Goal: Transaction & Acquisition: Purchase product/service

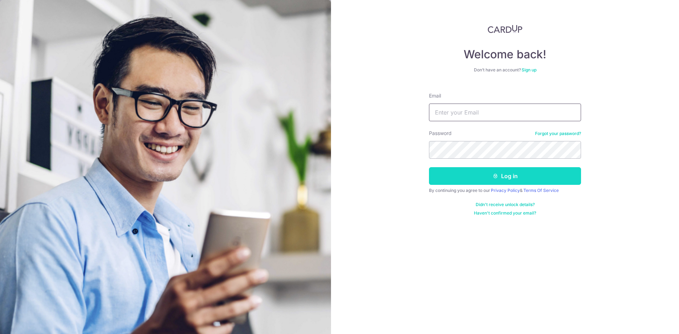
type input "[EMAIL_ADDRESS][DOMAIN_NAME]"
click at [511, 180] on button "Log in" at bounding box center [505, 176] width 152 height 18
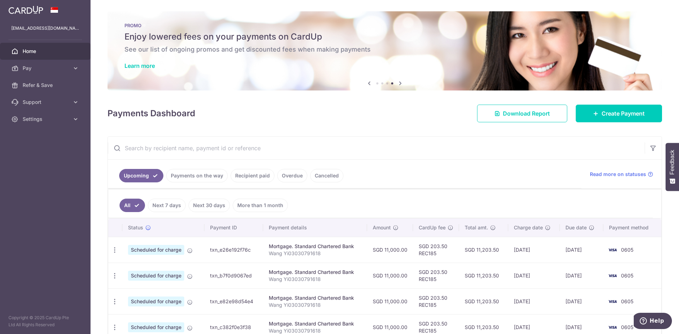
scroll to position [41, 0]
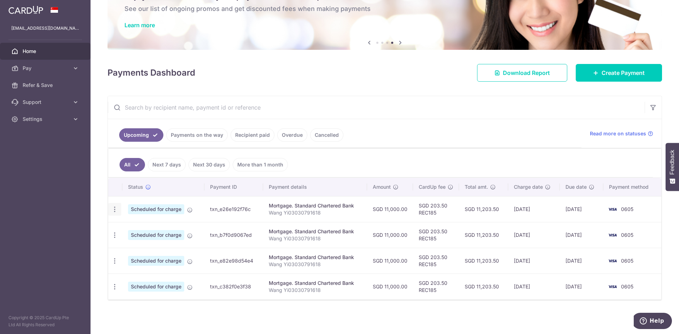
click at [113, 210] on icon "button" at bounding box center [114, 209] width 7 height 7
click at [150, 248] on span "Cancel payment" at bounding box center [152, 246] width 47 height 8
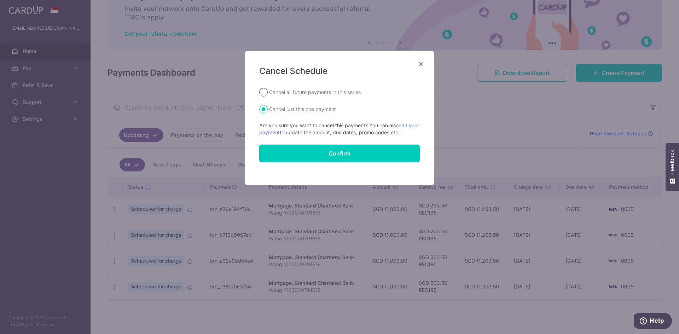
click at [261, 93] on input "Cancel all future payments in this series" at bounding box center [263, 92] width 8 height 8
radio input "true"
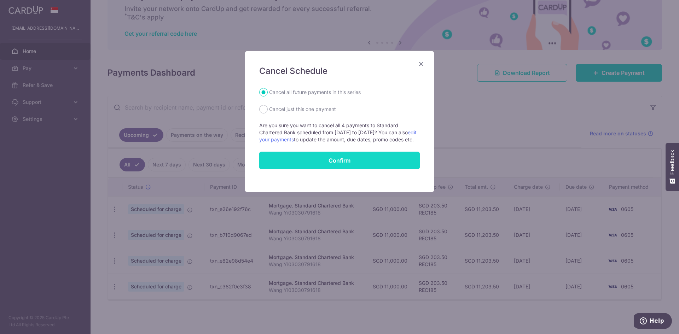
click at [322, 166] on button "Confirm" at bounding box center [339, 161] width 160 height 18
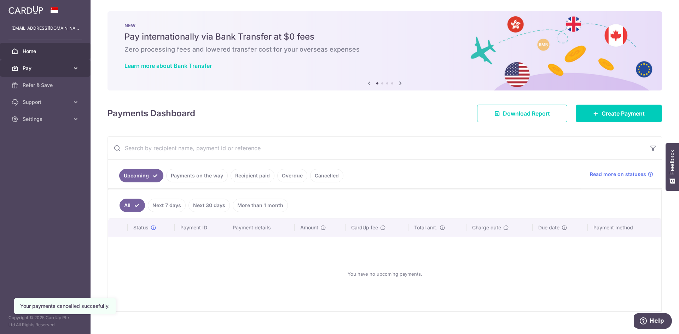
click at [37, 66] on span "Pay" at bounding box center [46, 68] width 47 height 7
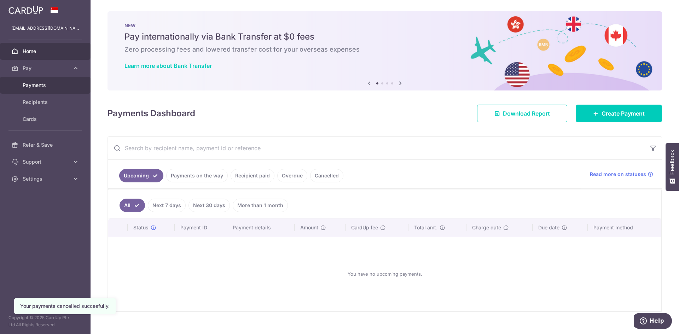
click at [42, 88] on span "Payments" at bounding box center [46, 85] width 47 height 7
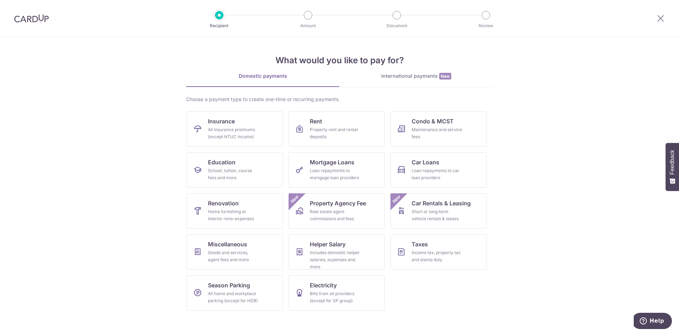
click at [36, 20] on img at bounding box center [31, 18] width 35 height 8
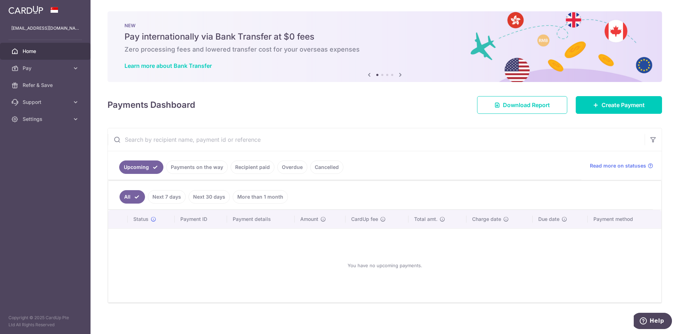
click at [397, 75] on icon at bounding box center [400, 74] width 8 height 9
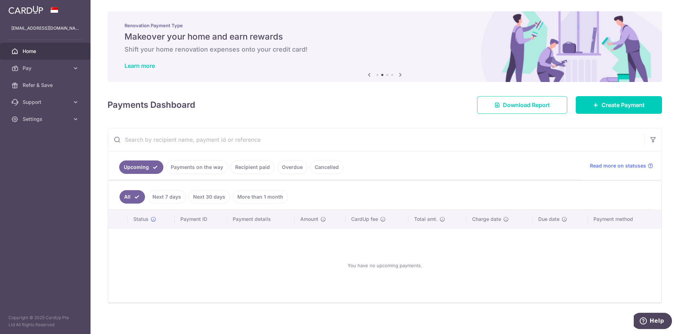
click at [397, 75] on icon at bounding box center [400, 74] width 8 height 9
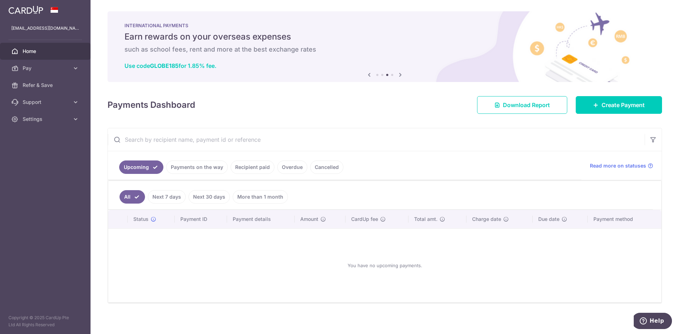
click at [397, 75] on icon at bounding box center [400, 74] width 8 height 9
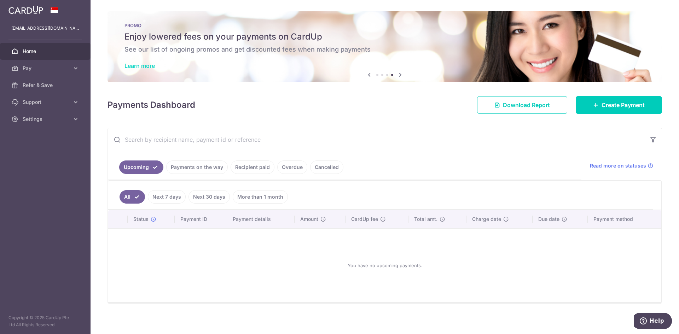
click at [148, 64] on link "Learn more" at bounding box center [139, 65] width 30 height 7
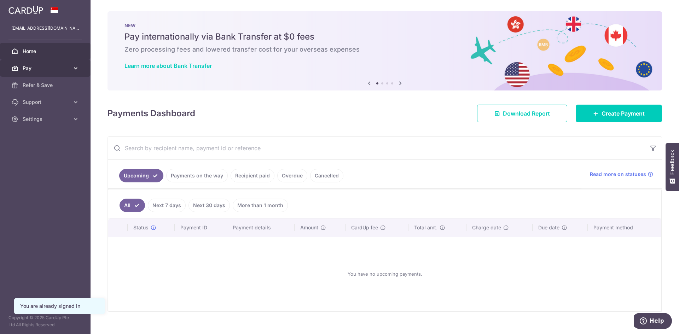
click at [45, 69] on span "Pay" at bounding box center [46, 68] width 47 height 7
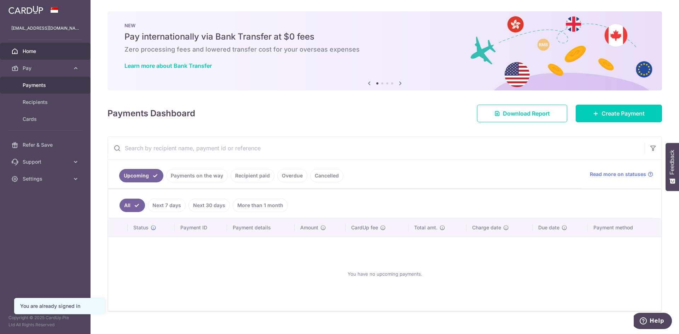
click at [42, 86] on span "Payments" at bounding box center [46, 85] width 47 height 7
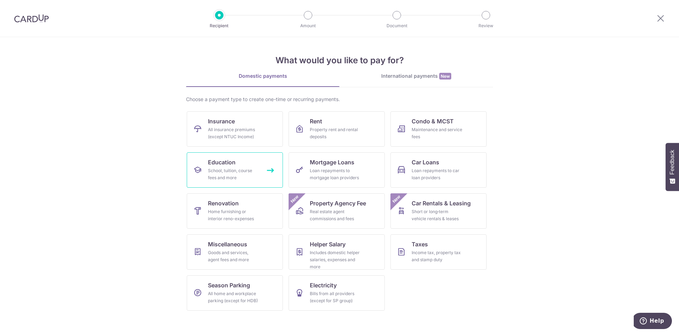
click at [219, 168] on div "School, tuition, course fees and more" at bounding box center [233, 174] width 51 height 14
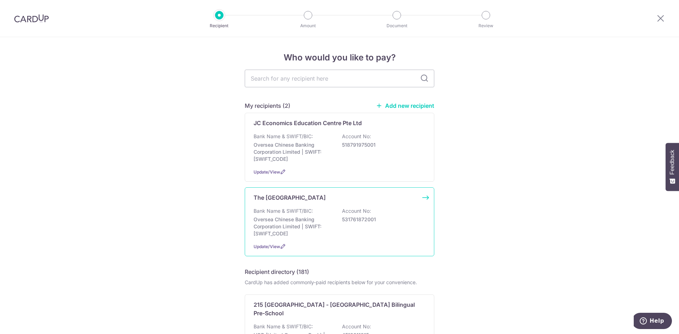
click at [354, 216] on div "Bank Name & SWIFT/BIC: Oversea Chinese Banking Corporation Limited | SWIFT: [SW…" at bounding box center [339, 223] width 172 height 30
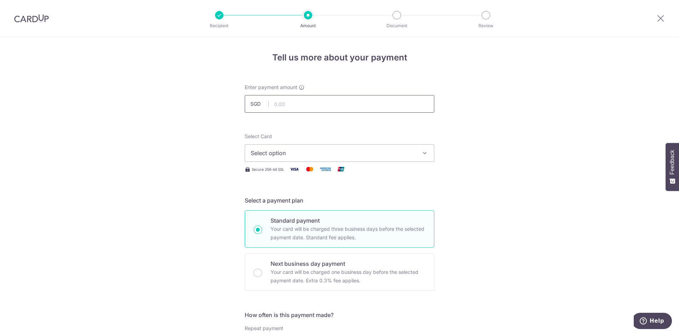
click at [300, 101] on input "text" at bounding box center [339, 104] width 189 height 18
type input "700.00"
click at [358, 161] on button "Select option" at bounding box center [339, 153] width 189 height 18
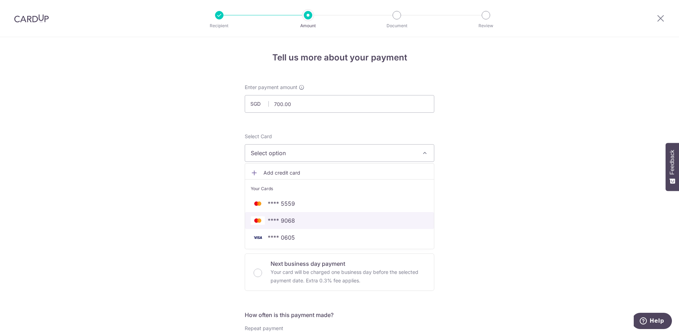
click at [352, 220] on span "**** 9068" at bounding box center [339, 220] width 177 height 8
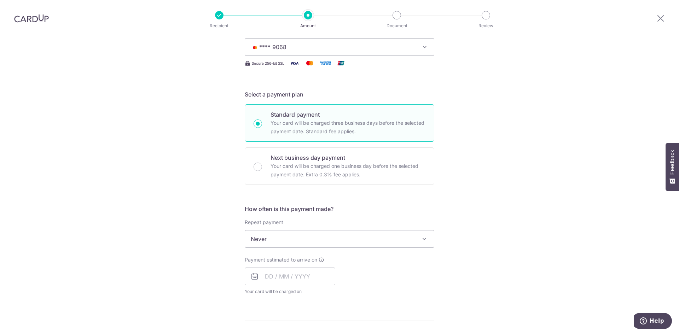
scroll to position [177, 0]
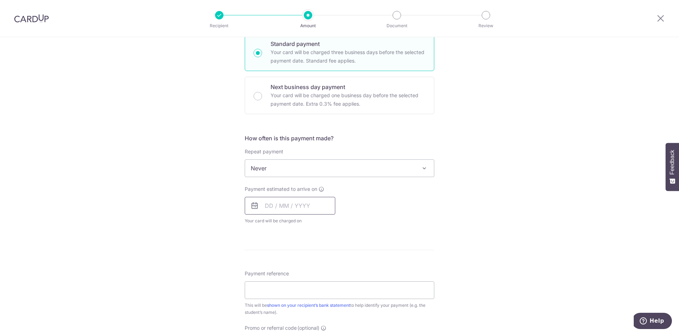
click at [296, 206] on input "text" at bounding box center [290, 206] width 91 height 18
drag, startPoint x: 272, startPoint y: 270, endPoint x: 456, endPoint y: 222, distance: 191.0
click at [272, 270] on link "6" at bounding box center [273, 269] width 11 height 11
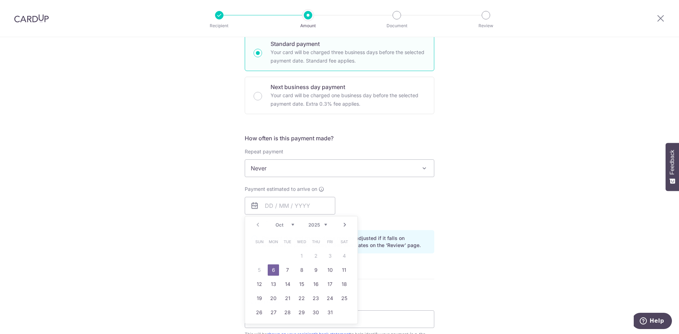
type input "[DATE]"
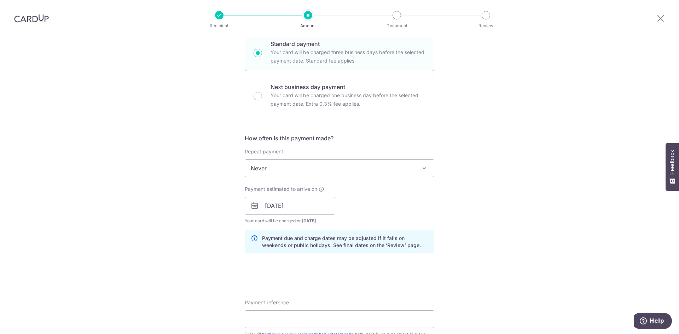
click at [477, 218] on div "Tell us more about your payment Enter payment amount SGD 700.00 700.00 Select C…" at bounding box center [339, 194] width 679 height 669
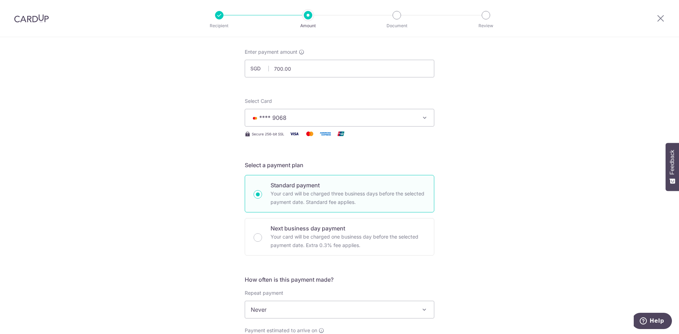
scroll to position [318, 0]
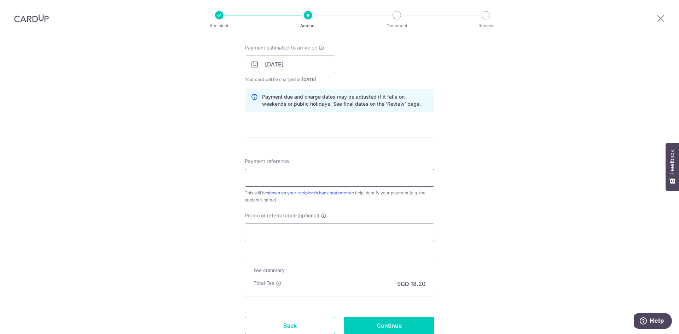
click at [293, 184] on input "Payment reference" at bounding box center [339, 178] width 189 height 18
click at [288, 234] on input "Promo or referral code (optional)" at bounding box center [339, 232] width 189 height 18
paste input "OFF225"
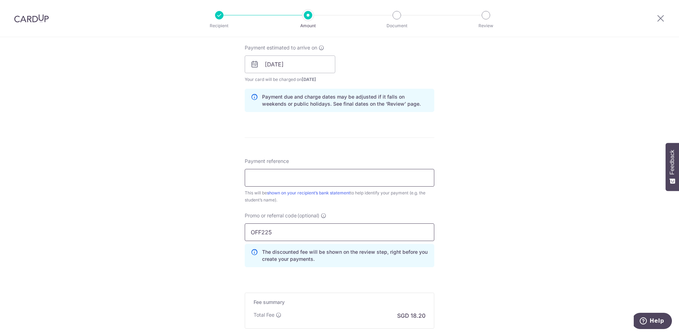
type input "OFF225"
drag, startPoint x: 300, startPoint y: 179, endPoint x: 291, endPoint y: 166, distance: 15.6
click at [300, 179] on input "Payment reference" at bounding box center [339, 178] width 189 height 18
paste input "TSL7190"
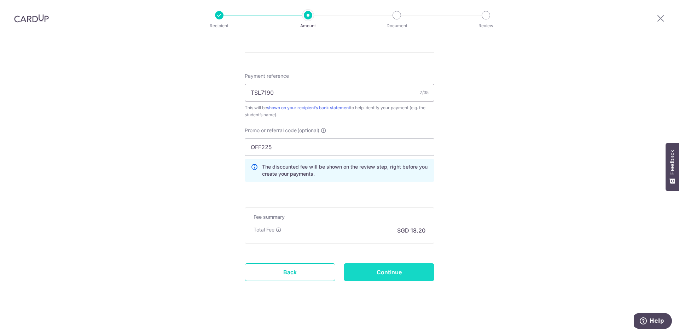
type input "TSL7190"
click at [406, 277] on input "Continue" at bounding box center [389, 272] width 91 height 18
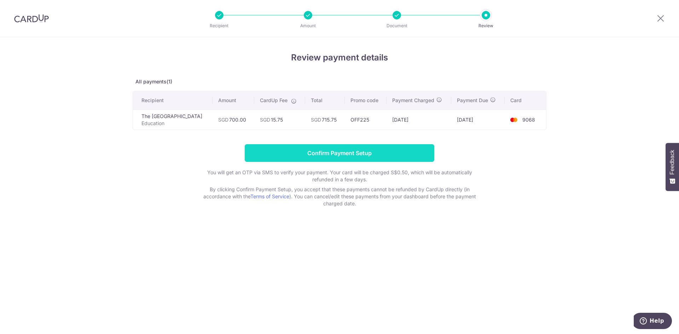
click at [333, 152] on input "Confirm Payment Setup" at bounding box center [339, 153] width 189 height 18
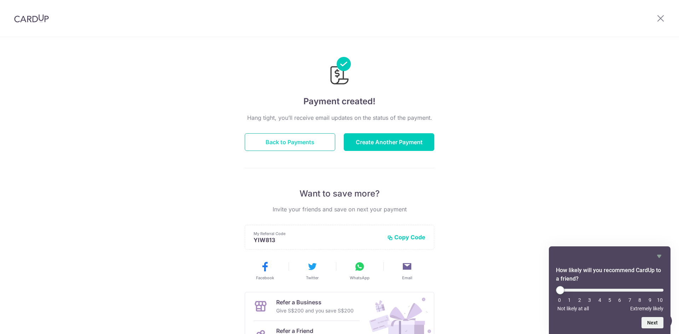
click at [295, 144] on button "Back to Payments" at bounding box center [290, 142] width 91 height 18
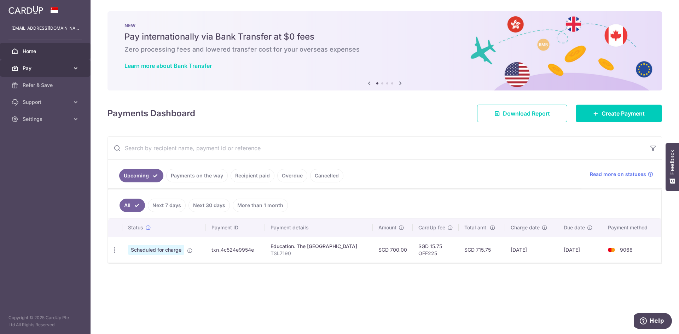
click at [32, 68] on span "Pay" at bounding box center [46, 68] width 47 height 7
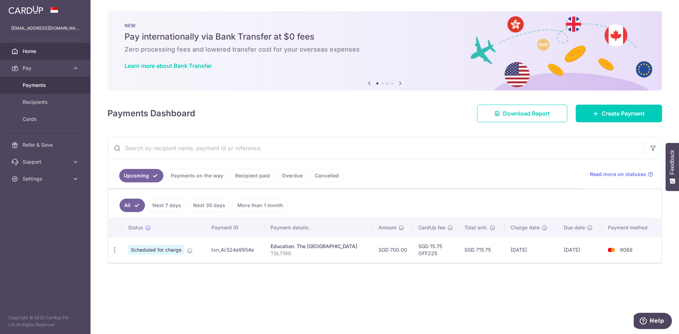
click at [39, 88] on span "Payments" at bounding box center [46, 85] width 47 height 7
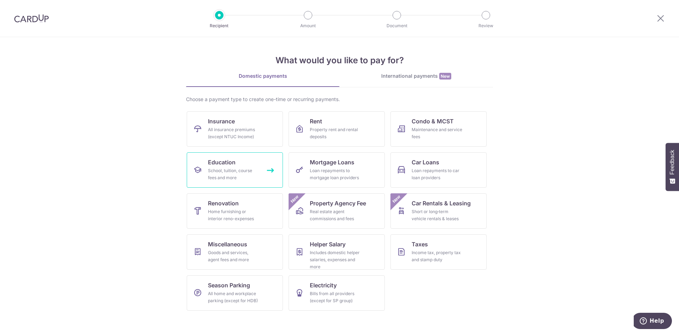
click at [233, 174] on div "School, tuition, course fees and more" at bounding box center [233, 174] width 51 height 14
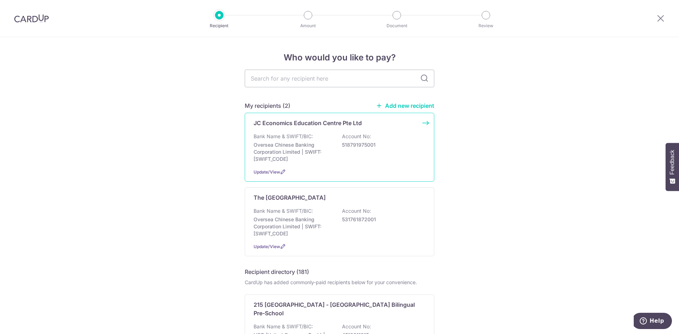
click at [333, 144] on div "Bank Name & SWIFT/BIC: Oversea Chinese Banking Corporation Limited | SWIFT: [SW…" at bounding box center [339, 148] width 172 height 30
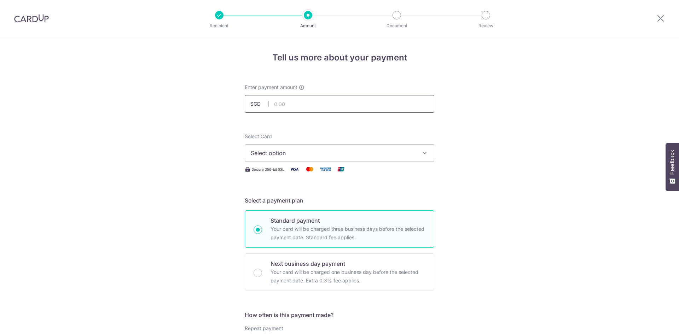
click at [336, 108] on input "text" at bounding box center [339, 104] width 189 height 18
type input "1,100.00"
click at [345, 155] on span "Select option" at bounding box center [333, 153] width 165 height 8
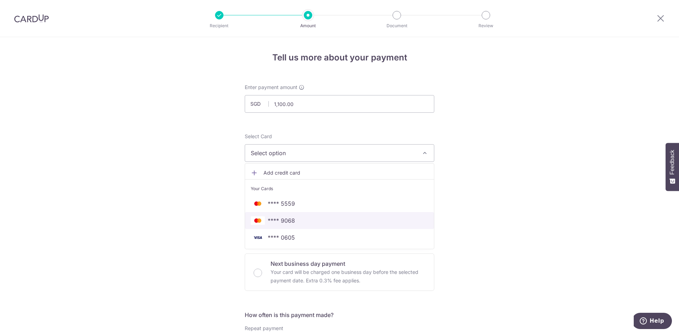
click at [332, 221] on span "**** 9068" at bounding box center [339, 220] width 177 height 8
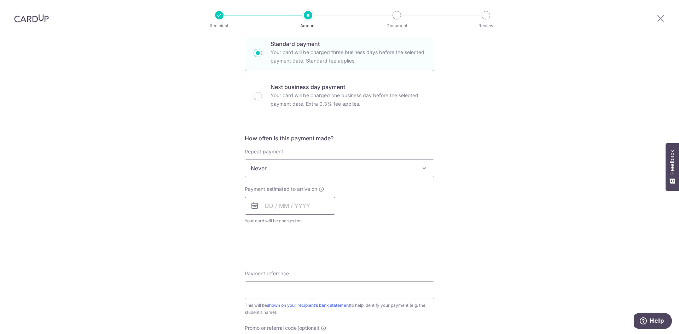
click at [299, 204] on input "text" at bounding box center [290, 206] width 91 height 18
drag, startPoint x: 271, startPoint y: 273, endPoint x: 518, endPoint y: 243, distance: 248.6
click at [271, 273] on link "6" at bounding box center [273, 269] width 11 height 11
type input "[DATE]"
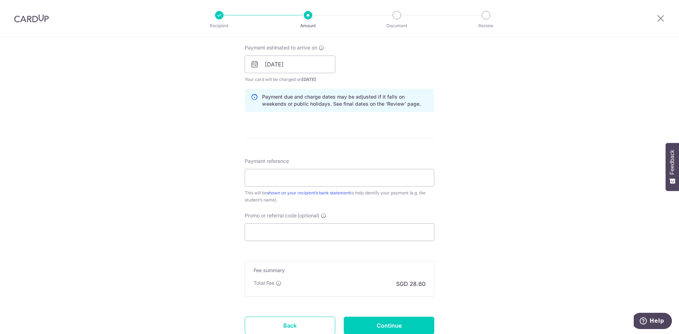
scroll to position [354, 0]
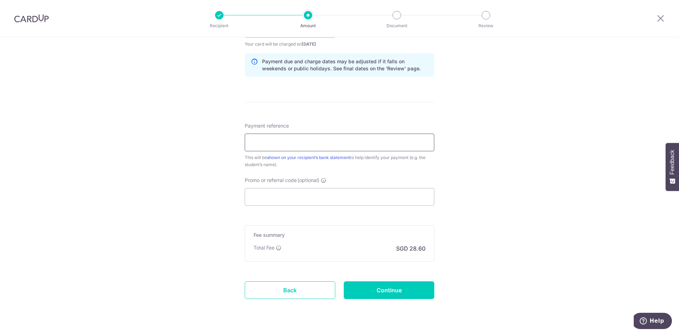
click at [298, 143] on input "Payment reference" at bounding box center [339, 143] width 189 height 18
click at [272, 197] on input "Promo or referral code (optional)" at bounding box center [339, 197] width 189 height 18
paste input "TSL7190"
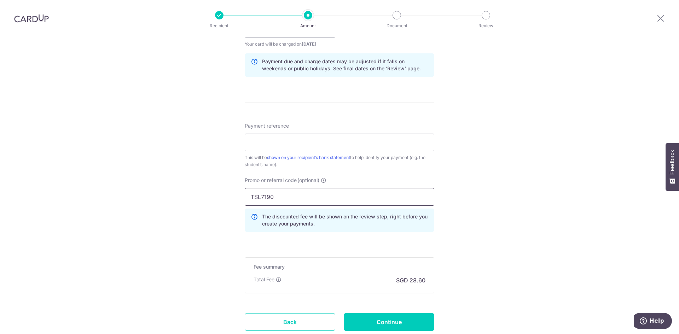
type input "TSL7190"
click at [304, 133] on div "Payment reference This will be shown on your recipient’s bank statement to help…" at bounding box center [339, 145] width 189 height 46
click at [299, 139] on input "Payment reference" at bounding box center [339, 143] width 189 height 18
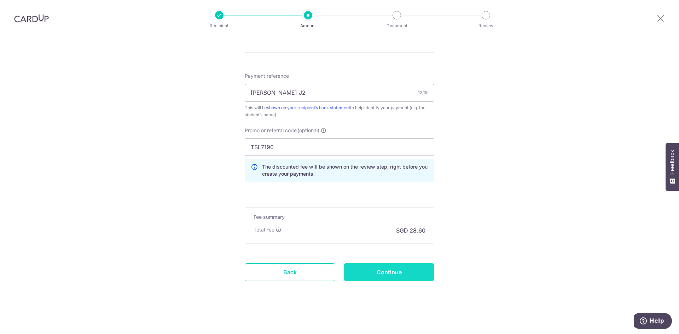
type input "[PERSON_NAME] J2"
click at [402, 271] on input "Continue" at bounding box center [389, 272] width 91 height 18
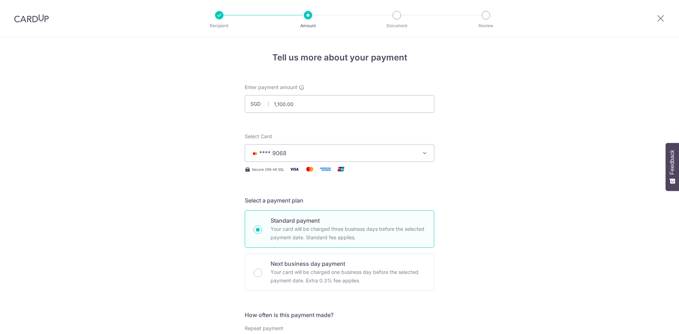
scroll to position [413, 0]
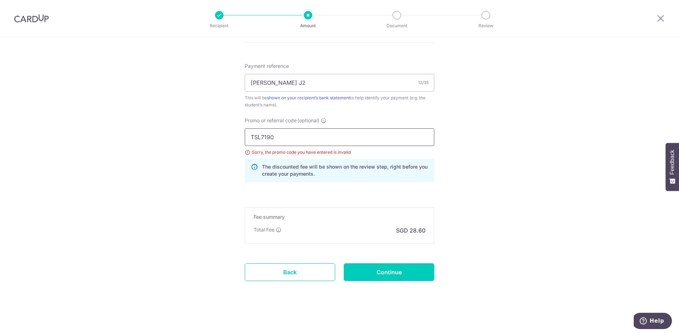
drag, startPoint x: 301, startPoint y: 137, endPoint x: 183, endPoint y: 134, distance: 117.8
type input "OFF225"
click at [391, 267] on input "Continue" at bounding box center [389, 272] width 91 height 18
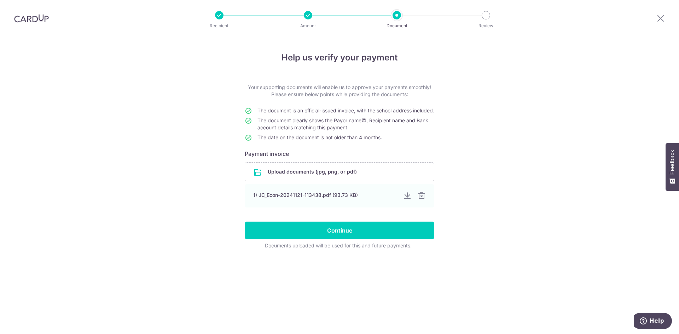
click at [59, 197] on div "Help us verify your payment Your supporting documents will enable us to approve…" at bounding box center [339, 185] width 679 height 297
click at [407, 200] on div at bounding box center [407, 196] width 8 height 8
click at [314, 179] on input "file" at bounding box center [339, 172] width 189 height 18
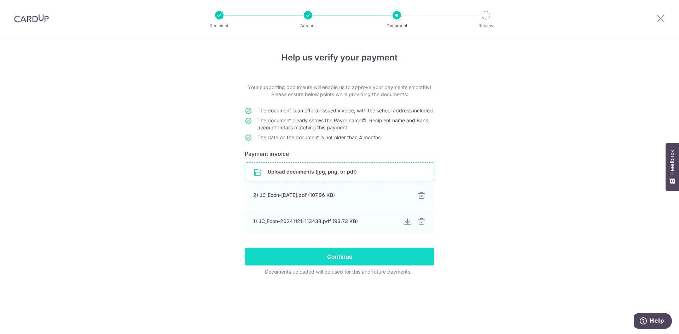
click at [340, 265] on input "Continue" at bounding box center [339, 257] width 189 height 18
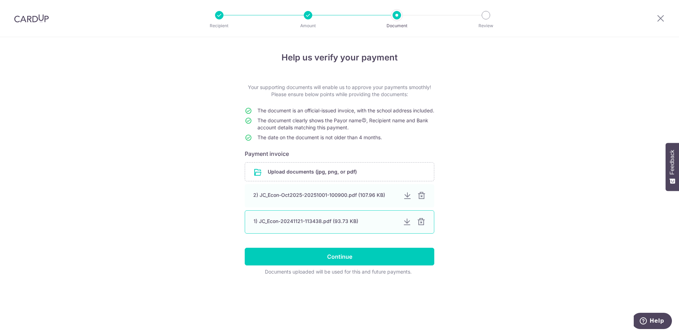
click at [420, 226] on div at bounding box center [421, 222] width 8 height 8
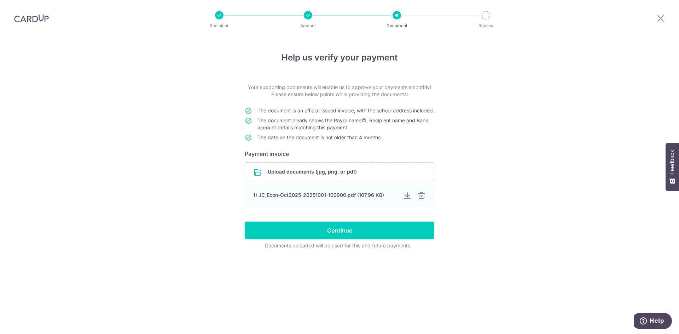
click at [420, 229] on input "Continue" at bounding box center [339, 231] width 189 height 18
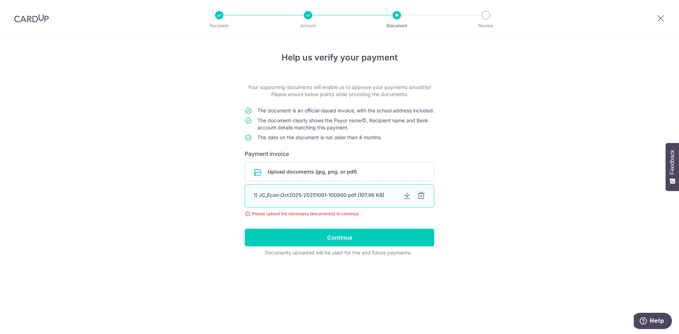
click at [346, 199] on div "1) JC_Econ-Oct2025-20251001-100900.pdf (107.96 KB)" at bounding box center [325, 195] width 144 height 7
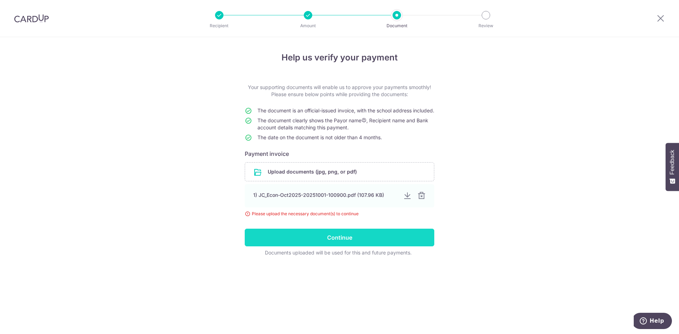
click at [328, 245] on input "Continue" at bounding box center [339, 238] width 189 height 18
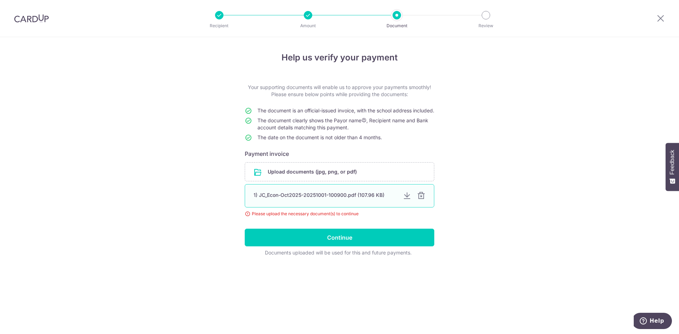
click at [340, 199] on div "1) JC_Econ-Oct2025-20251001-100900.pdf (107.96 KB)" at bounding box center [325, 195] width 144 height 7
click at [420, 200] on div at bounding box center [421, 196] width 8 height 8
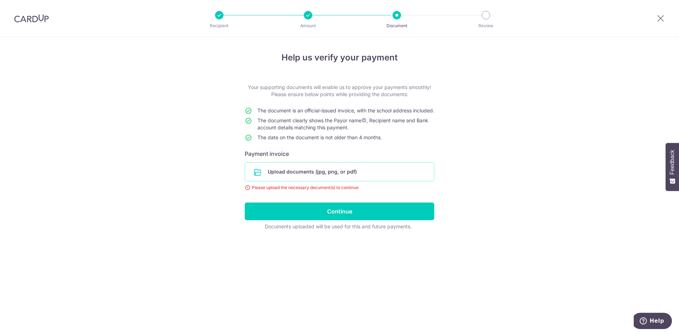
click at [339, 181] on input "file" at bounding box center [339, 172] width 189 height 18
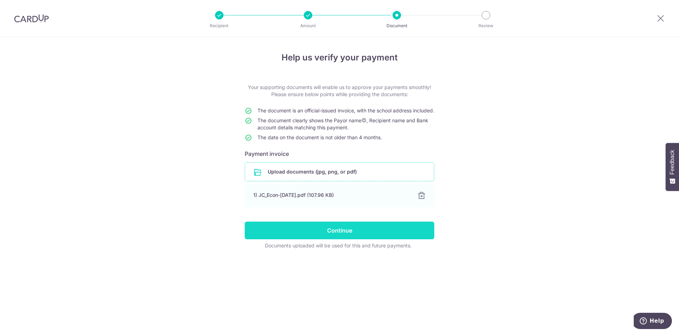
click at [339, 239] on input "Continue" at bounding box center [339, 231] width 189 height 18
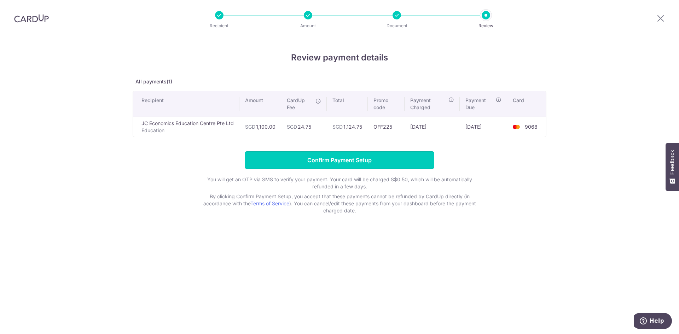
click at [343, 162] on input "Confirm Payment Setup" at bounding box center [339, 160] width 189 height 18
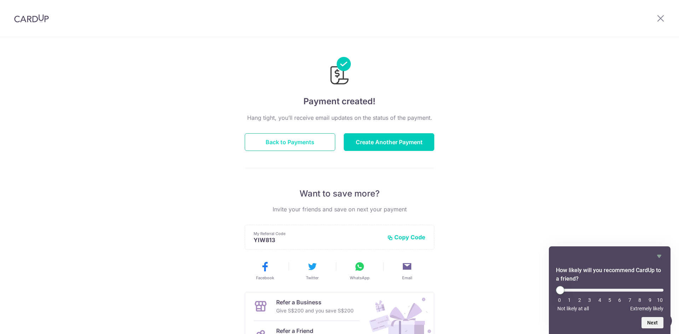
click at [292, 138] on button "Back to Payments" at bounding box center [290, 142] width 91 height 18
